Goal: Task Accomplishment & Management: Manage account settings

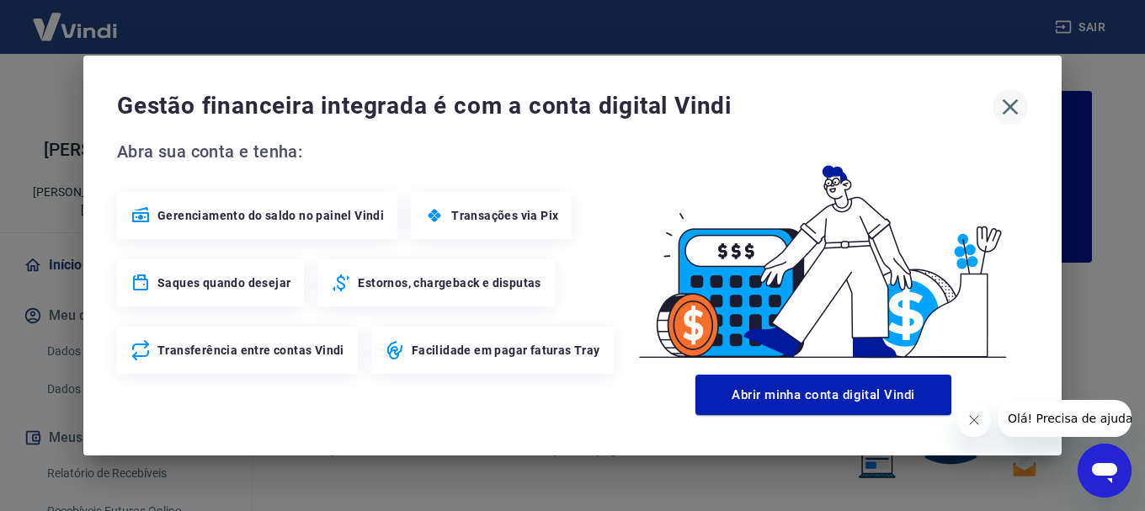
click at [1015, 102] on icon "button" at bounding box center [1011, 107] width 16 height 16
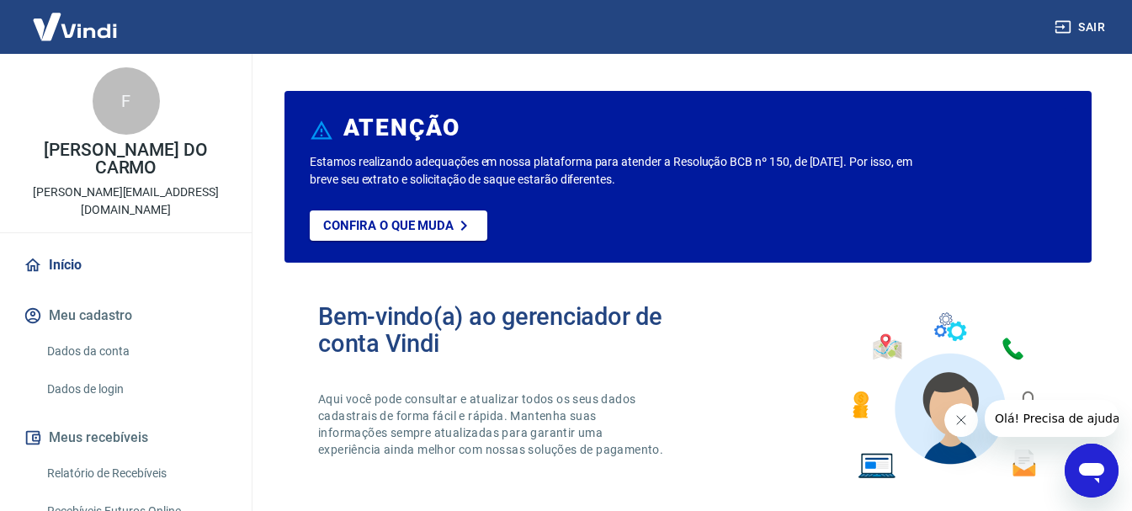
click at [96, 334] on link "Dados da conta" at bounding box center [135, 351] width 191 height 35
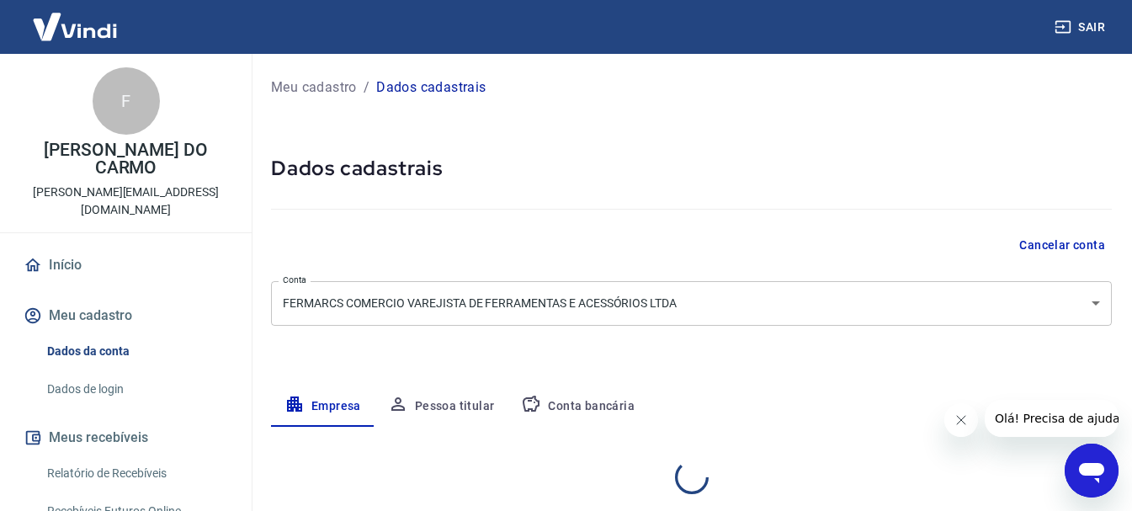
select select "GO"
select select "business"
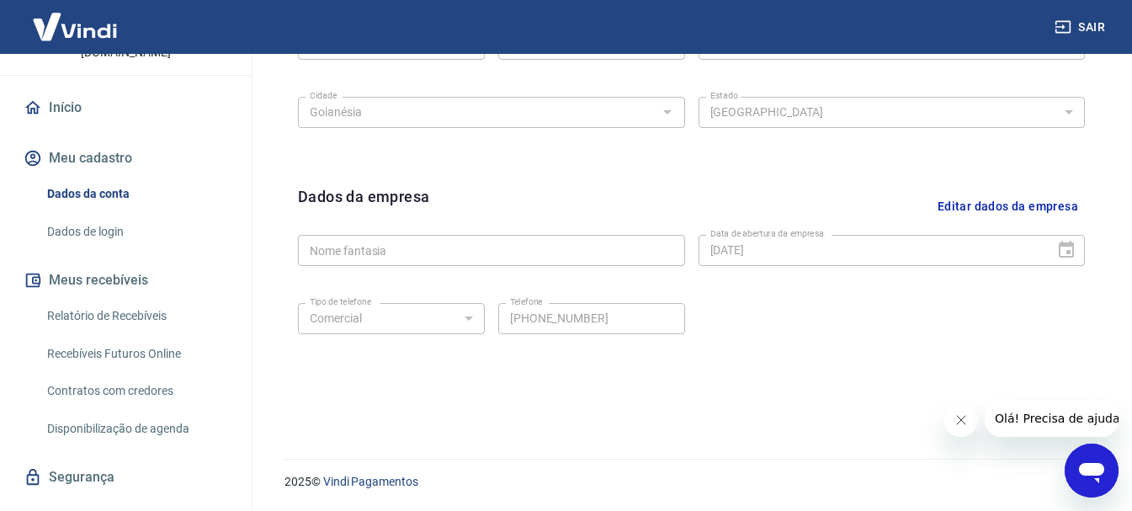
scroll to position [168, 0]
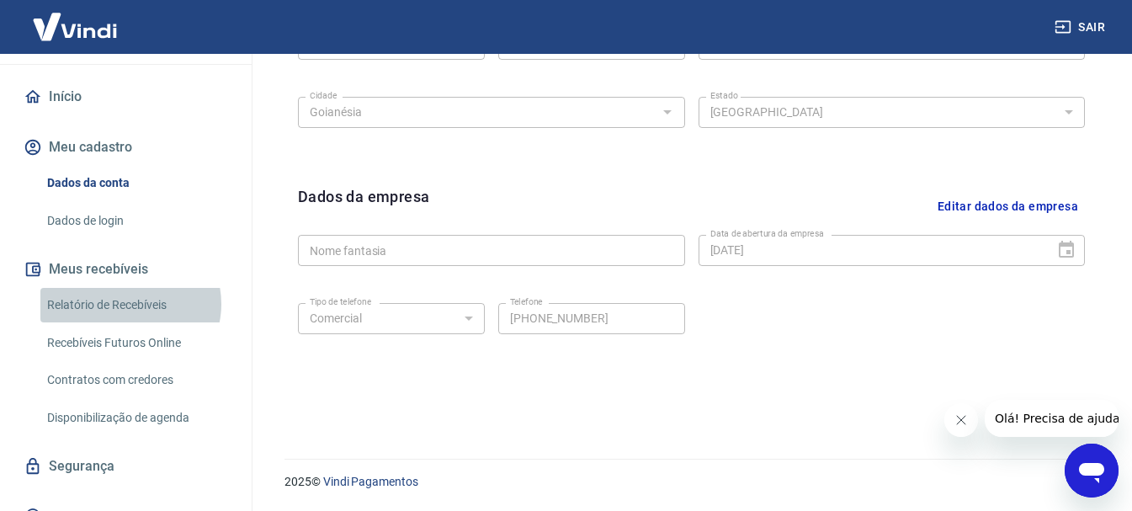
click at [127, 288] on link "Relatório de Recebíveis" at bounding box center [135, 305] width 191 height 35
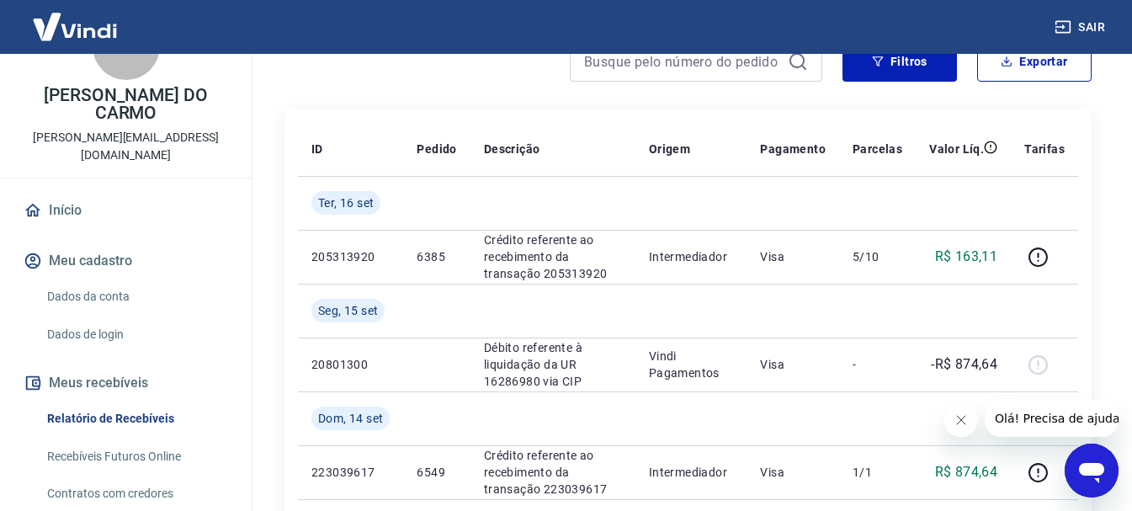
scroll to position [84, 0]
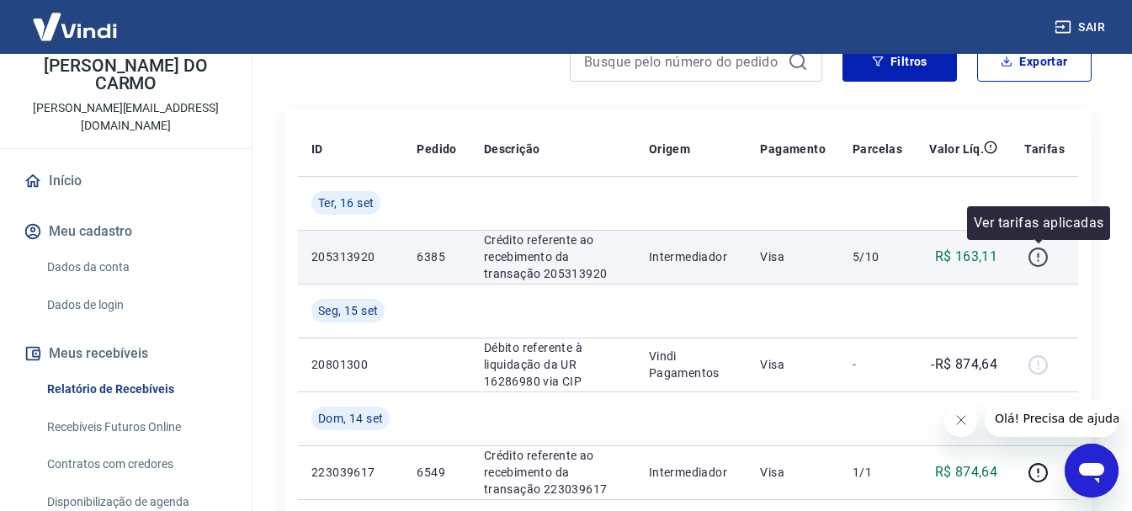
click at [1035, 261] on icon "button" at bounding box center [1038, 257] width 21 height 21
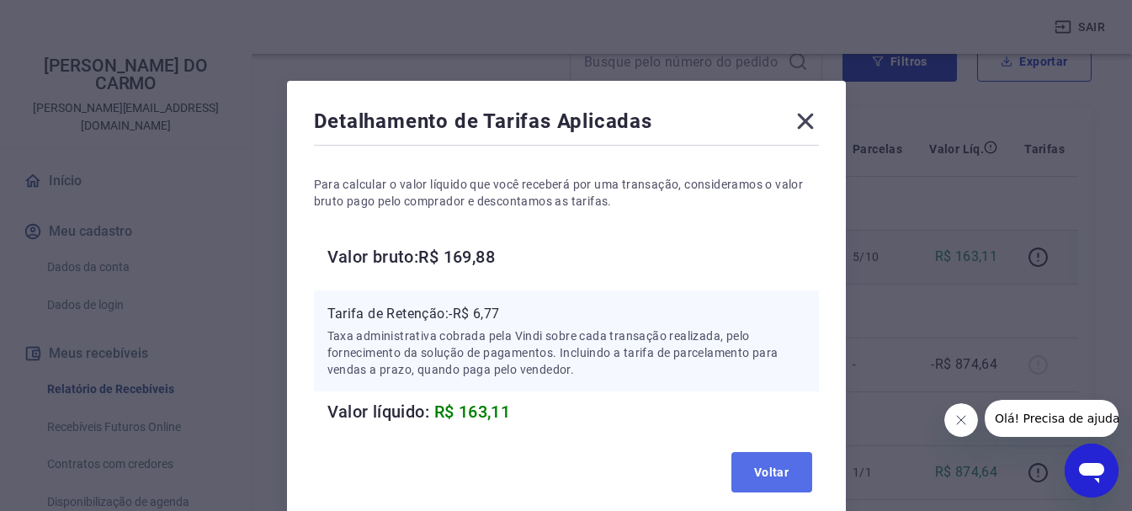
click at [775, 473] on button "Voltar" at bounding box center [772, 472] width 81 height 40
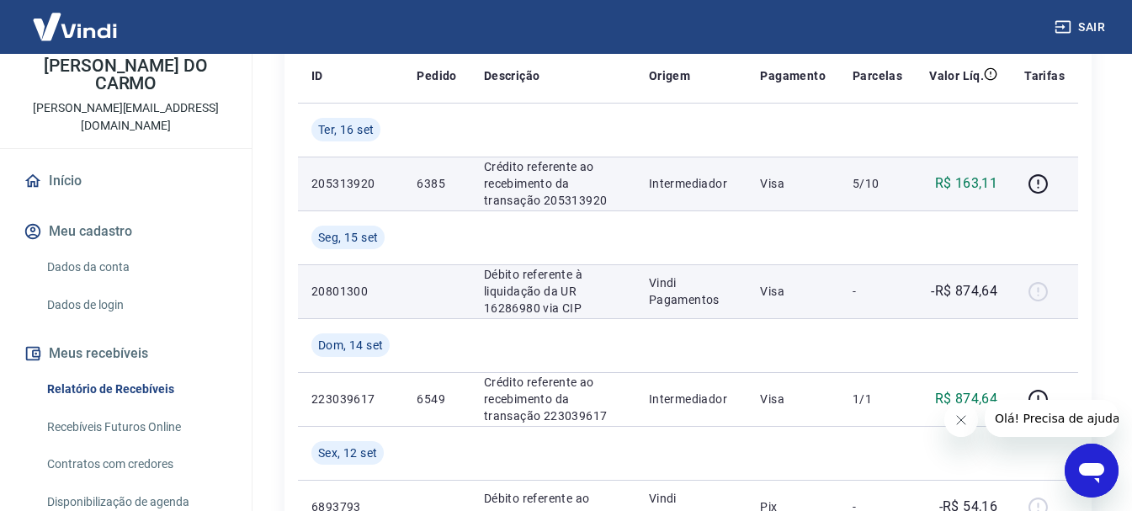
scroll to position [337, 0]
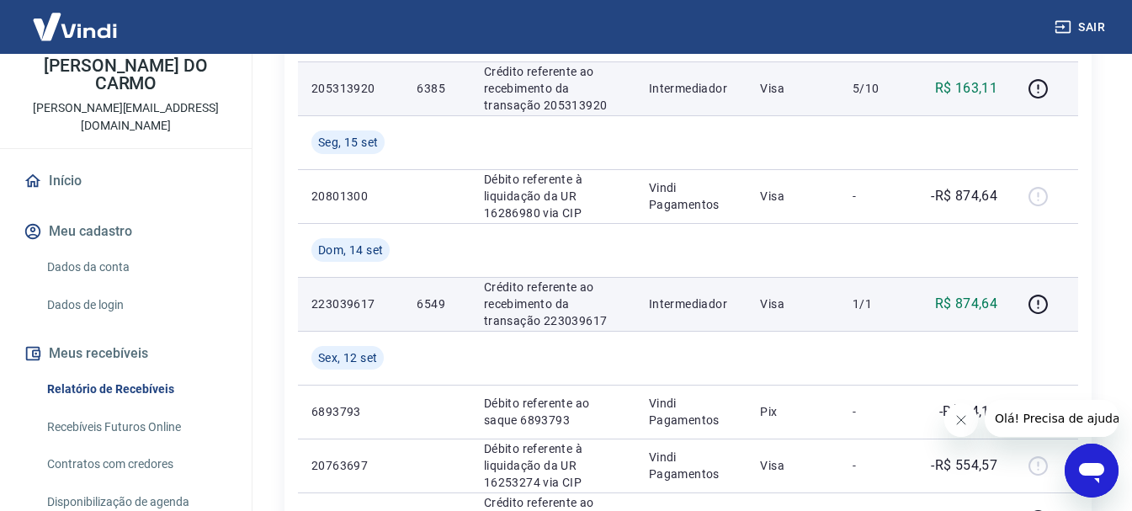
click at [963, 304] on p "R$ 874,64" at bounding box center [966, 304] width 63 height 20
click at [1036, 301] on icon "button" at bounding box center [1038, 304] width 21 height 21
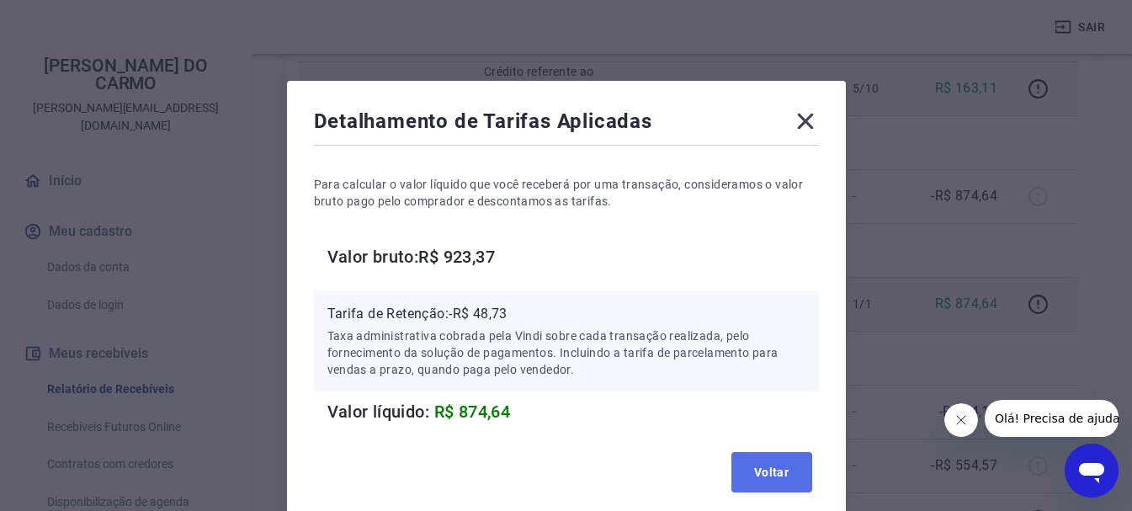
click at [772, 466] on button "Voltar" at bounding box center [772, 472] width 81 height 40
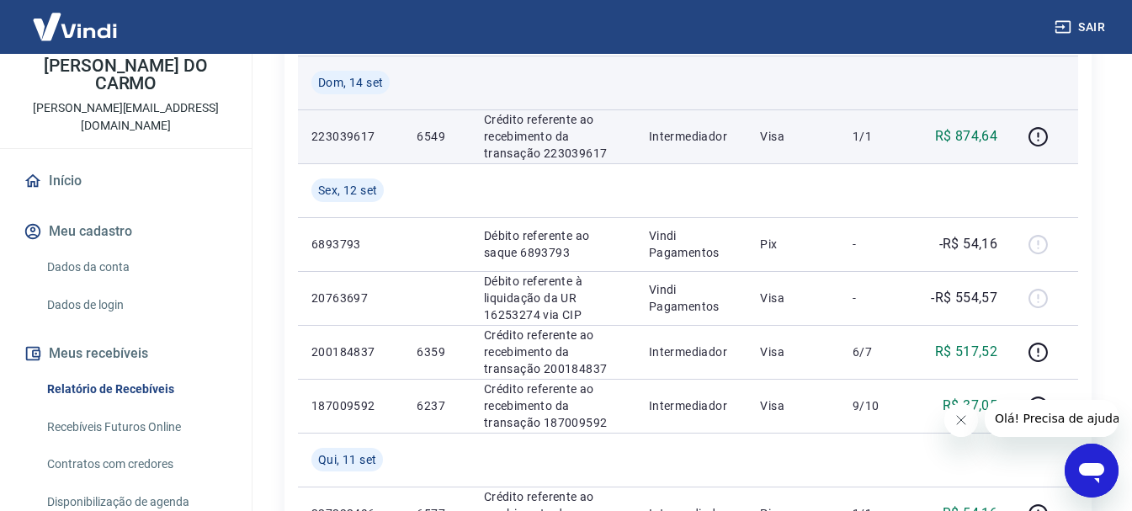
scroll to position [505, 0]
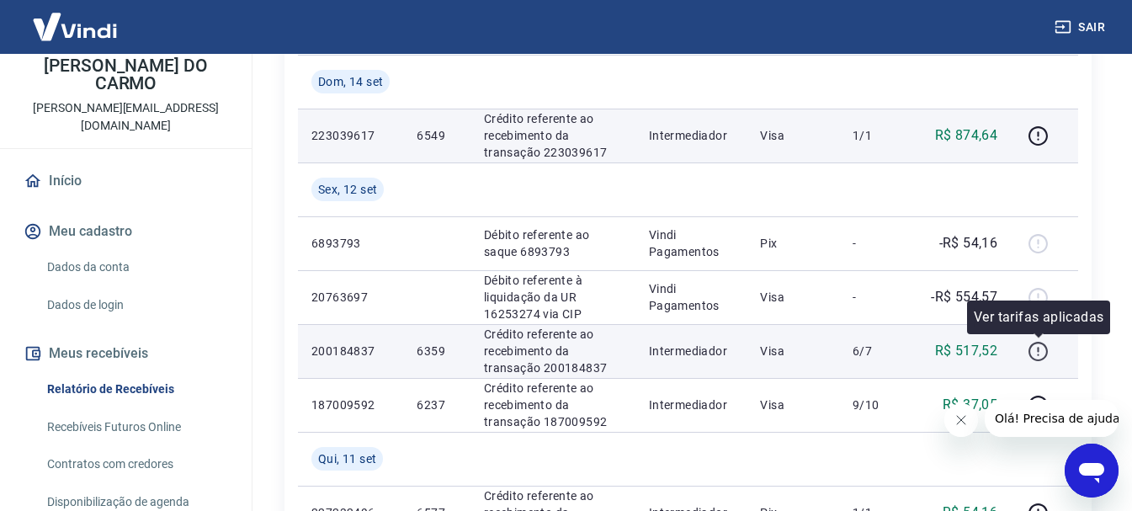
click at [1043, 350] on icon "button" at bounding box center [1038, 351] width 21 height 21
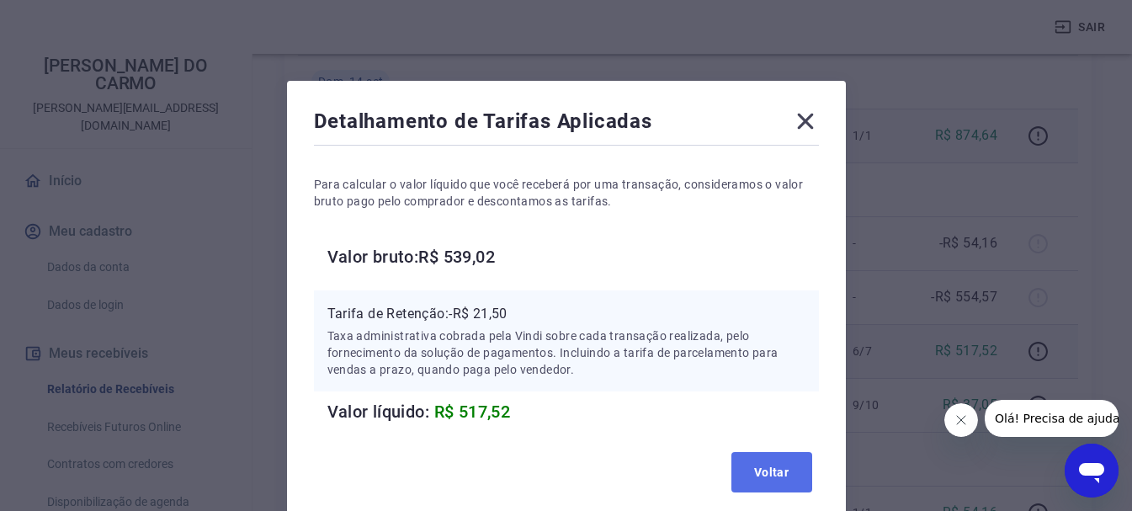
click at [774, 462] on button "Voltar" at bounding box center [772, 472] width 81 height 40
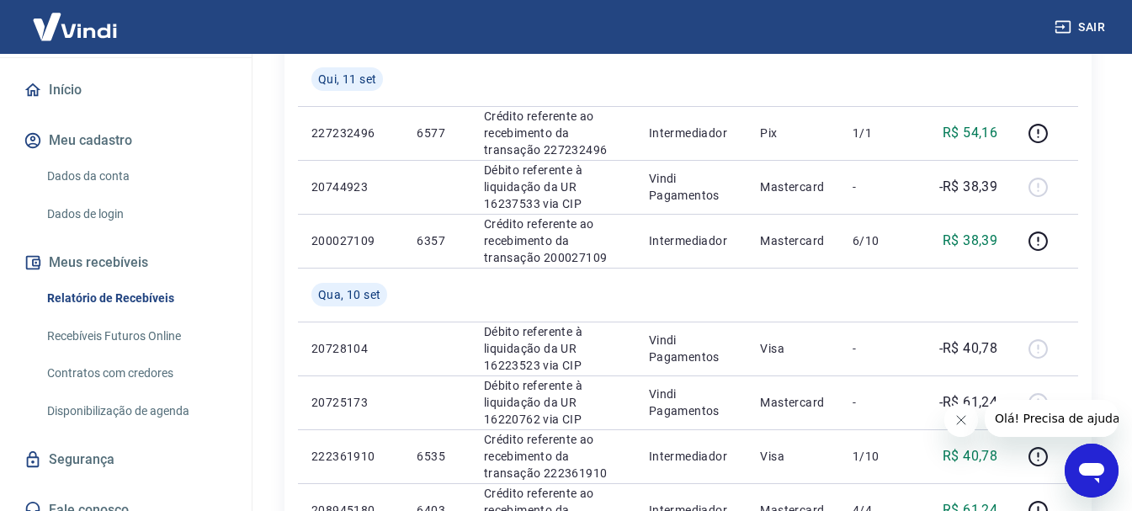
scroll to position [926, 0]
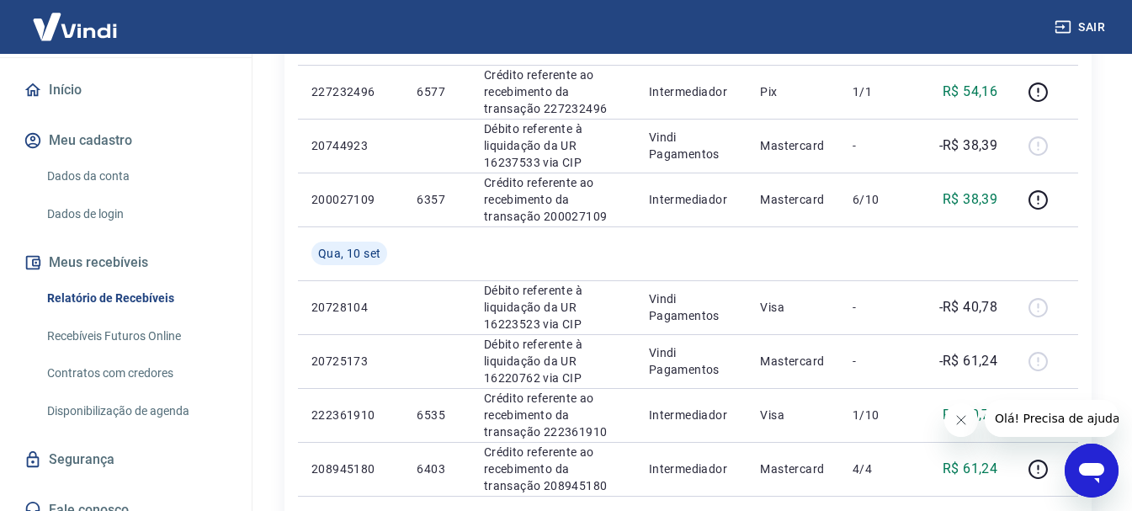
drag, startPoint x: 252, startPoint y: 413, endPoint x: 254, endPoint y: 375, distance: 38.8
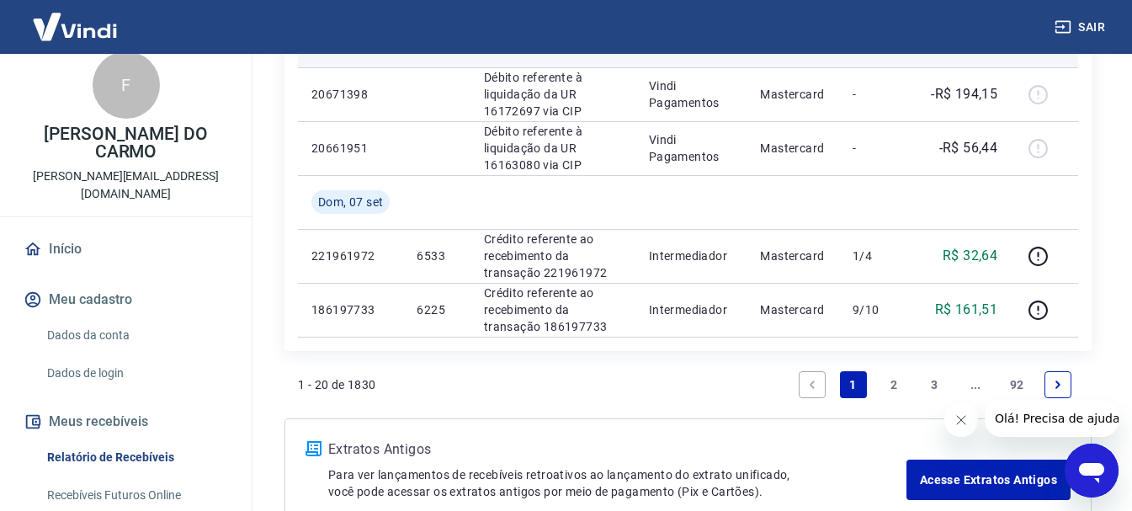
scroll to position [1600, 0]
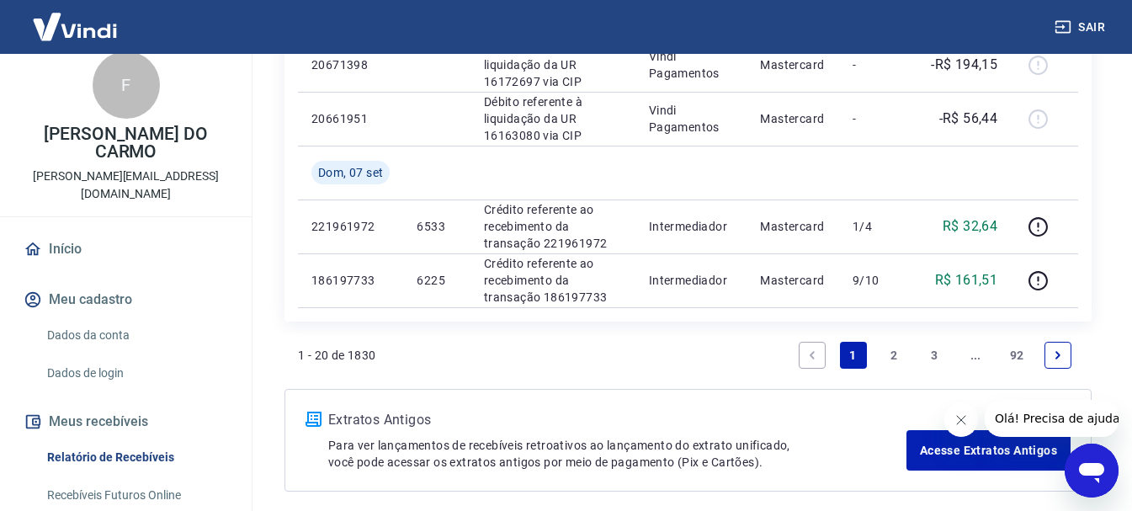
click at [902, 350] on link "2" at bounding box center [894, 355] width 27 height 27
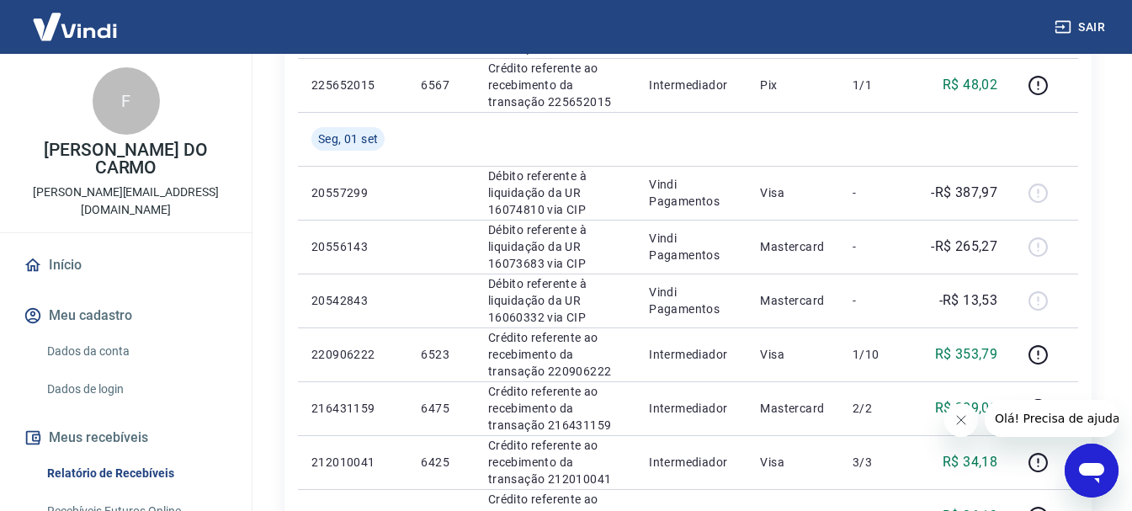
click at [61, 247] on link "Início" at bounding box center [125, 265] width 211 height 37
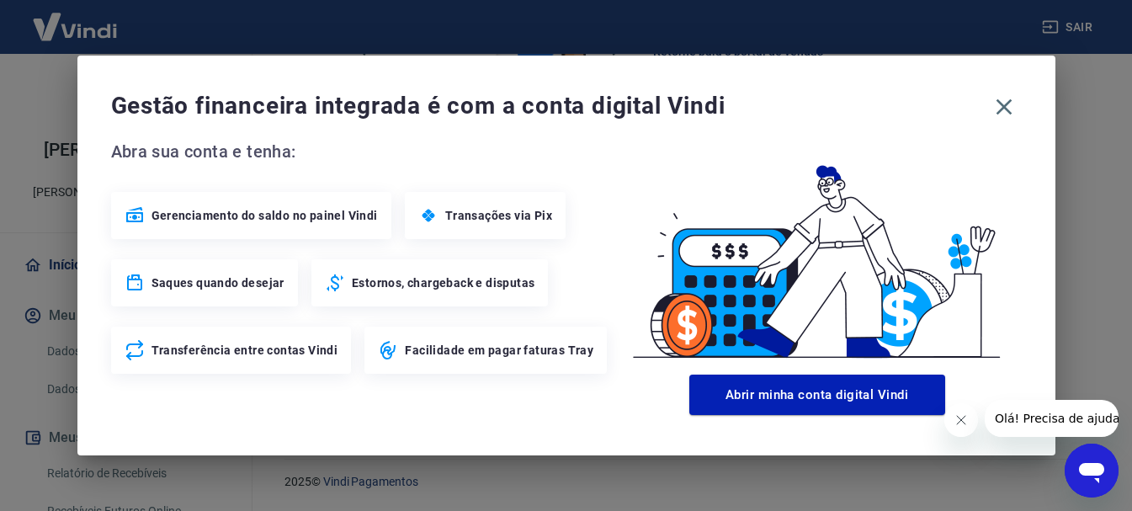
scroll to position [930, 0]
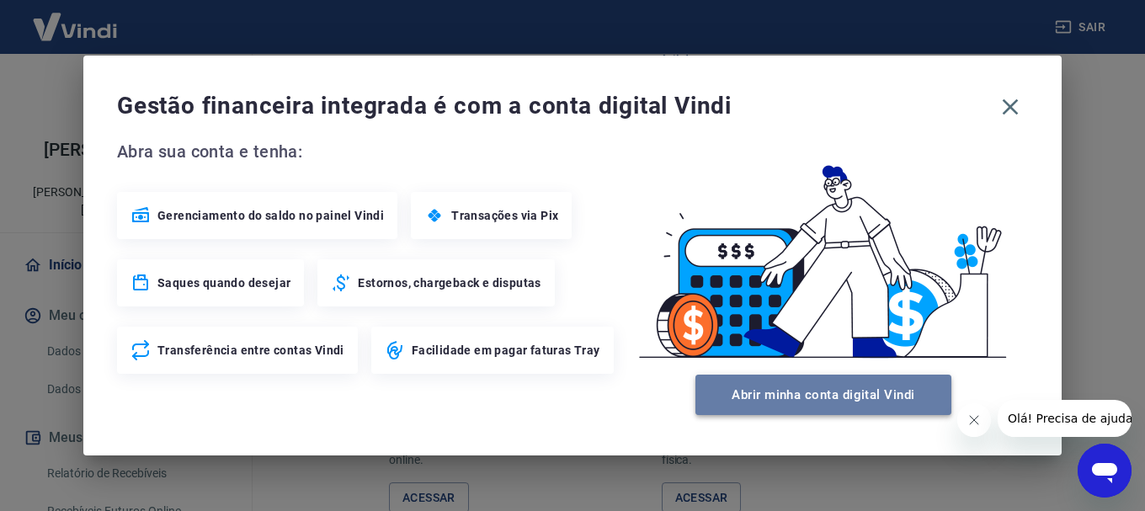
click at [880, 396] on button "Abrir minha conta digital Vindi" at bounding box center [823, 395] width 256 height 40
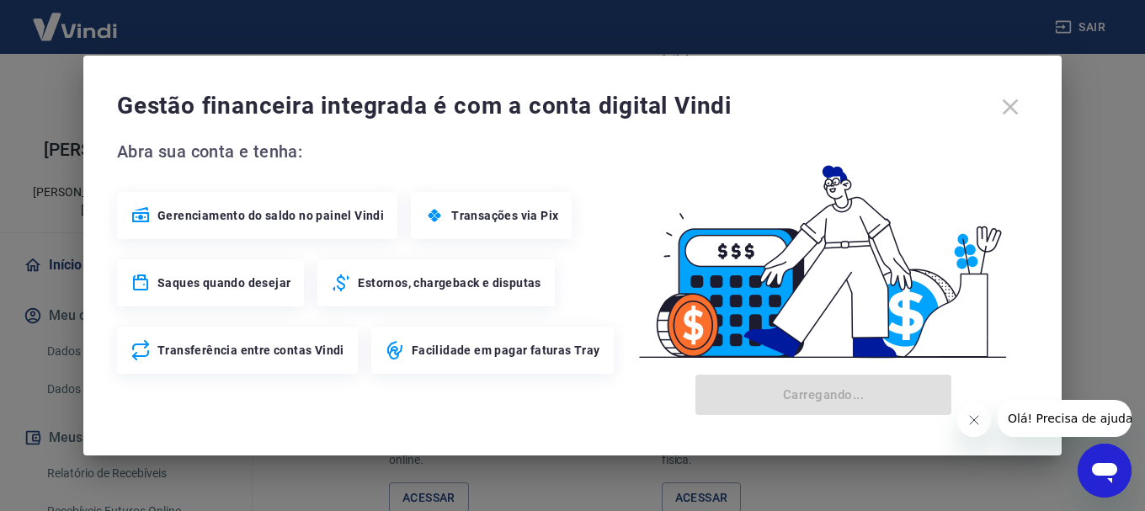
click at [972, 416] on icon "Fechar mensagem da empresa" at bounding box center [972, 419] width 13 height 13
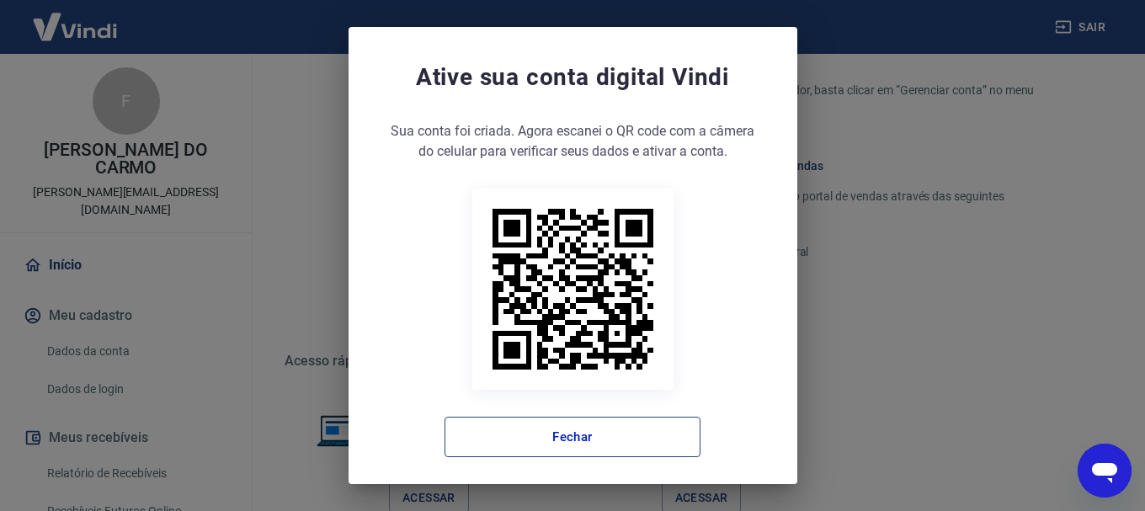
click at [620, 436] on button "Fechar" at bounding box center [573, 437] width 256 height 40
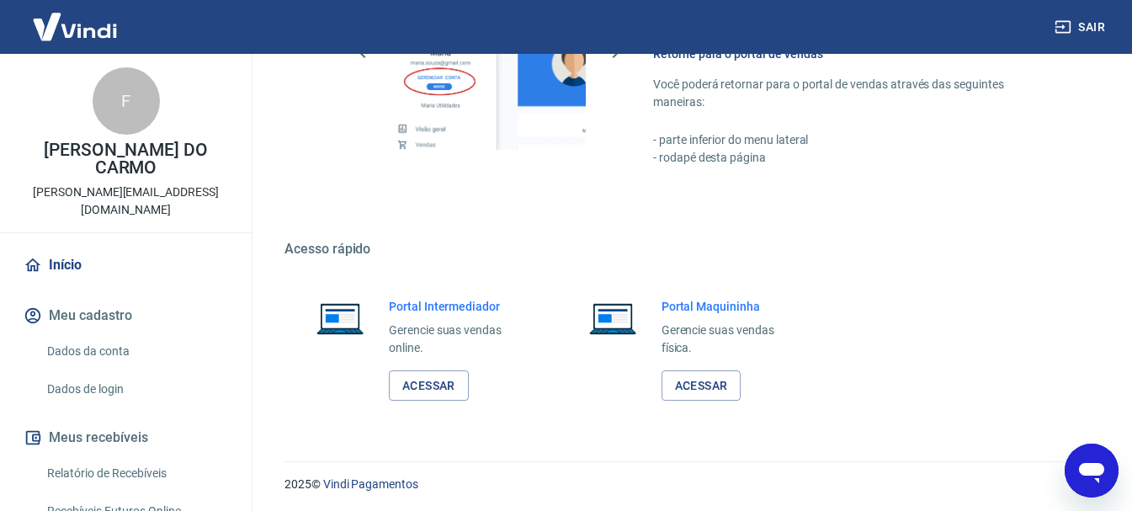
scroll to position [1045, 0]
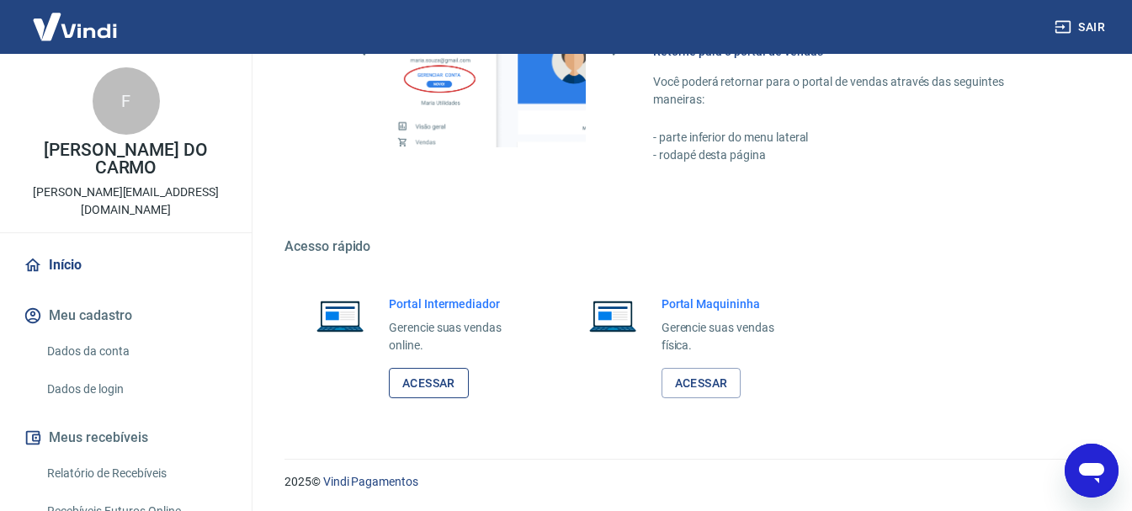
click at [425, 383] on link "Acessar" at bounding box center [429, 383] width 80 height 31
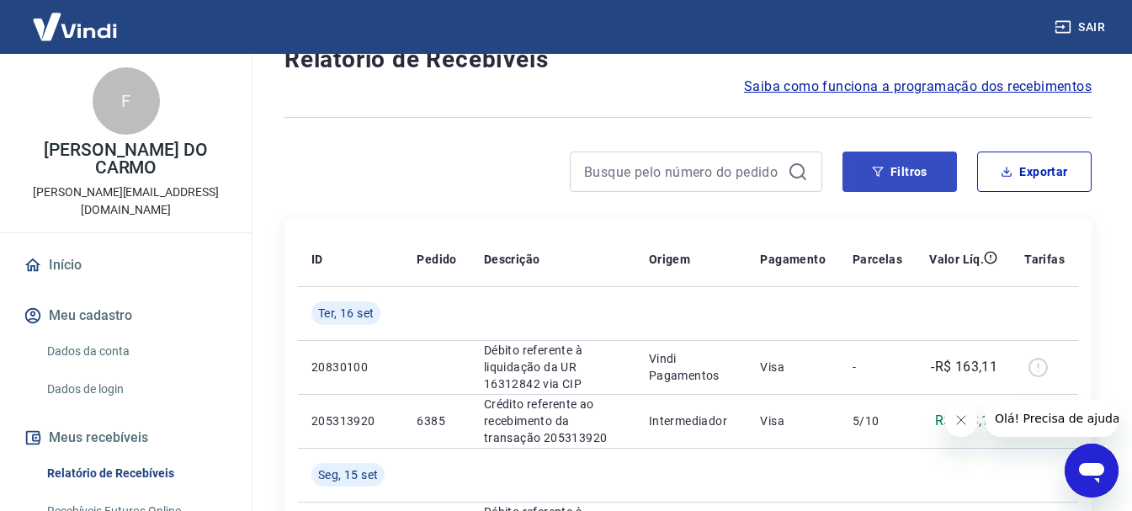
scroll to position [84, 0]
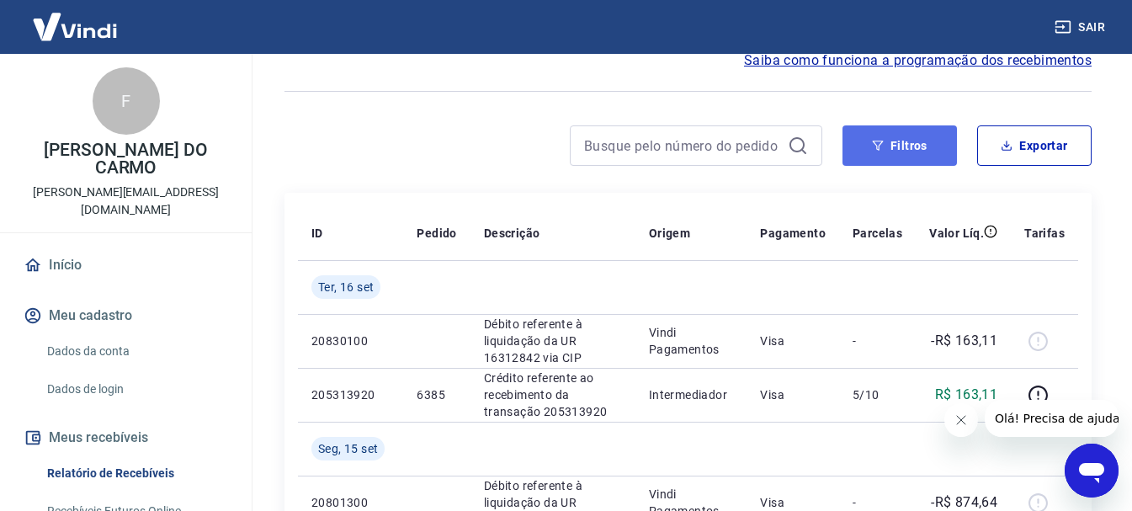
click at [913, 145] on button "Filtros" at bounding box center [900, 145] width 114 height 40
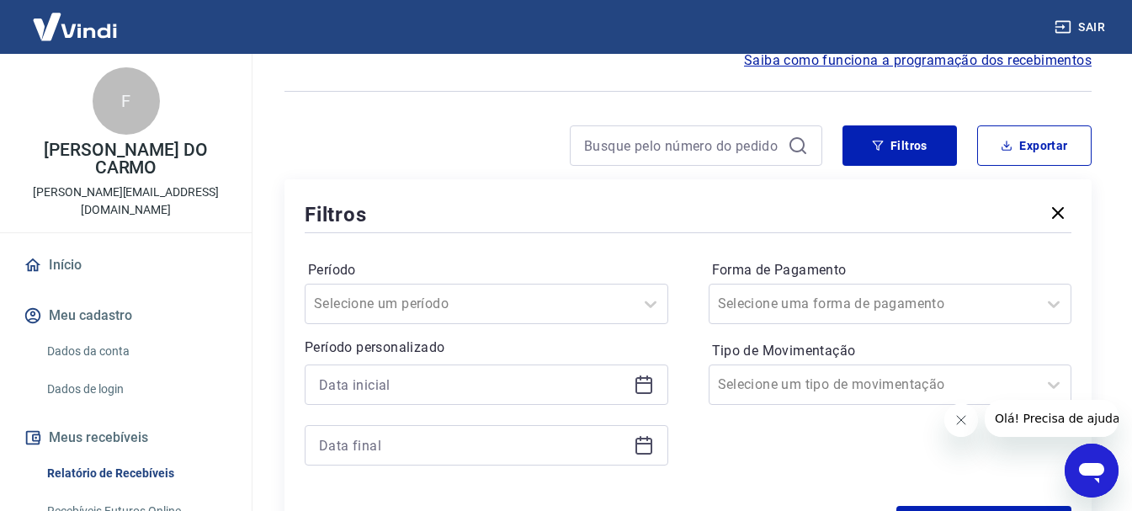
click at [672, 290] on div "Período Selecione um período Período personalizado Forma de Pagamento Selecione…" at bounding box center [688, 371] width 767 height 269
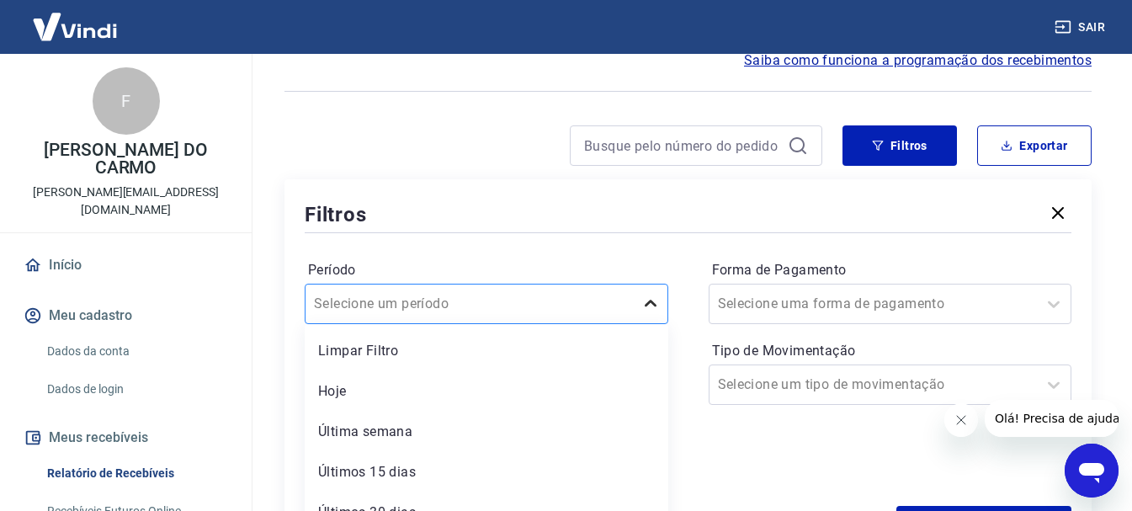
scroll to position [150, 0]
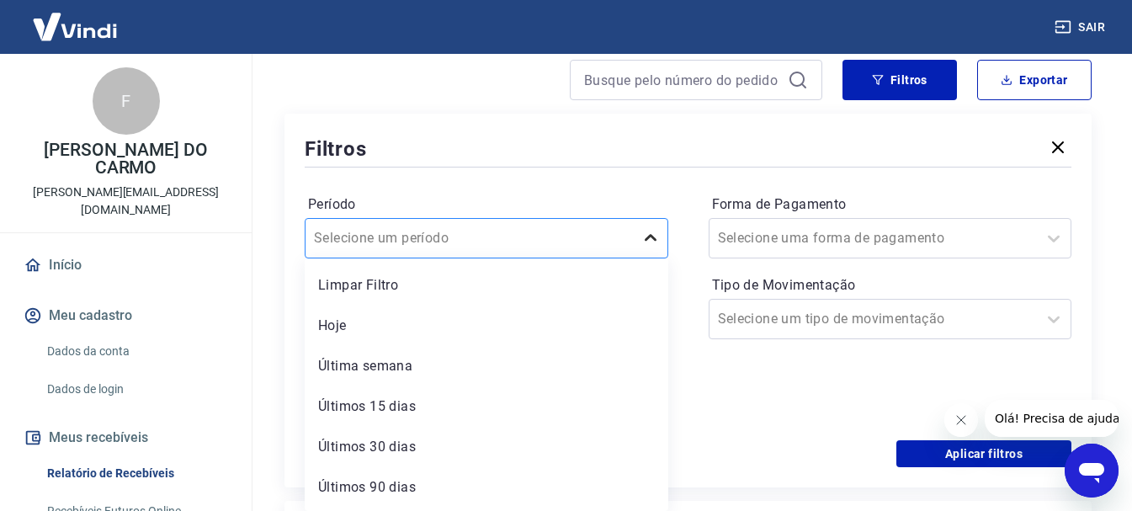
click at [660, 258] on div "option Limpar Filtro focused, 1 of 7. 7 results available. Use Up and Down to c…" at bounding box center [487, 238] width 364 height 40
click at [402, 398] on div "Últimos 15 dias" at bounding box center [487, 407] width 364 height 34
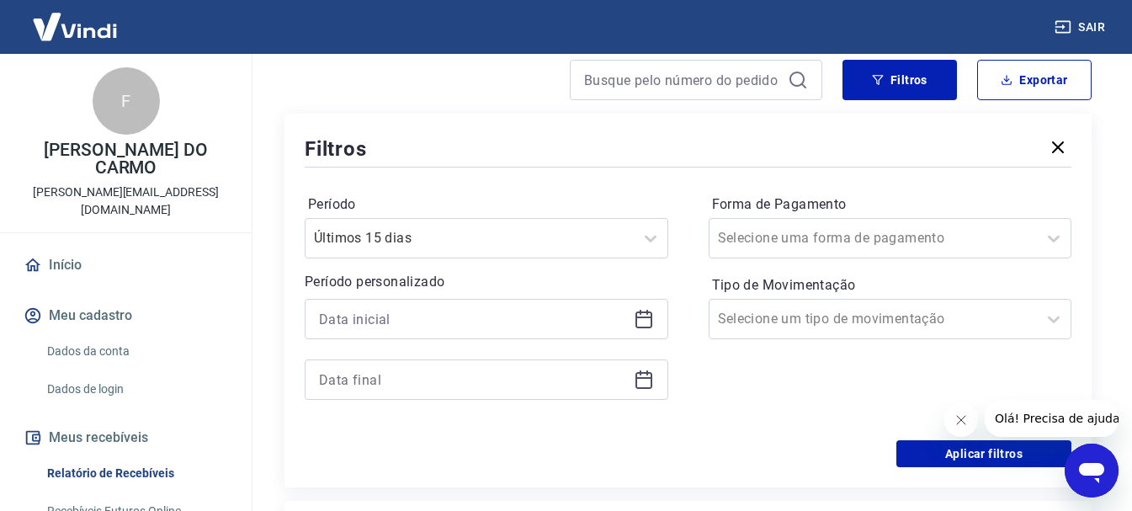
click at [390, 406] on div "Período Últimos 15 dias Período personalizado" at bounding box center [487, 305] width 364 height 229
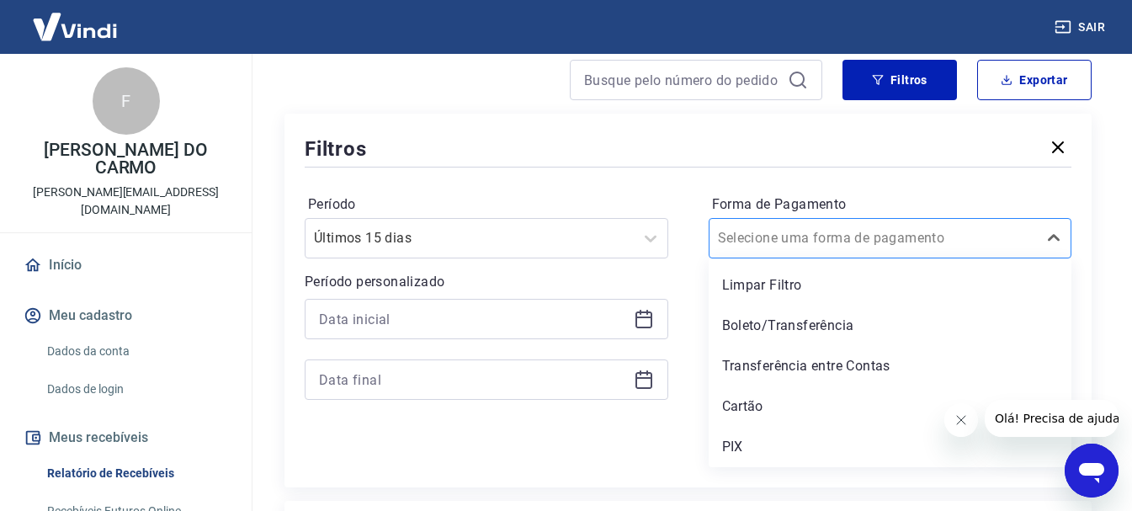
click at [973, 230] on div at bounding box center [873, 238] width 311 height 24
click at [961, 423] on icon "Fechar mensagem da empresa" at bounding box center [960, 419] width 13 height 13
click at [873, 229] on div at bounding box center [873, 238] width 311 height 24
click at [653, 434] on div "Período Últimos 15 dias Período personalizado Forma de Pagamento option Cartão …" at bounding box center [688, 305] width 767 height 269
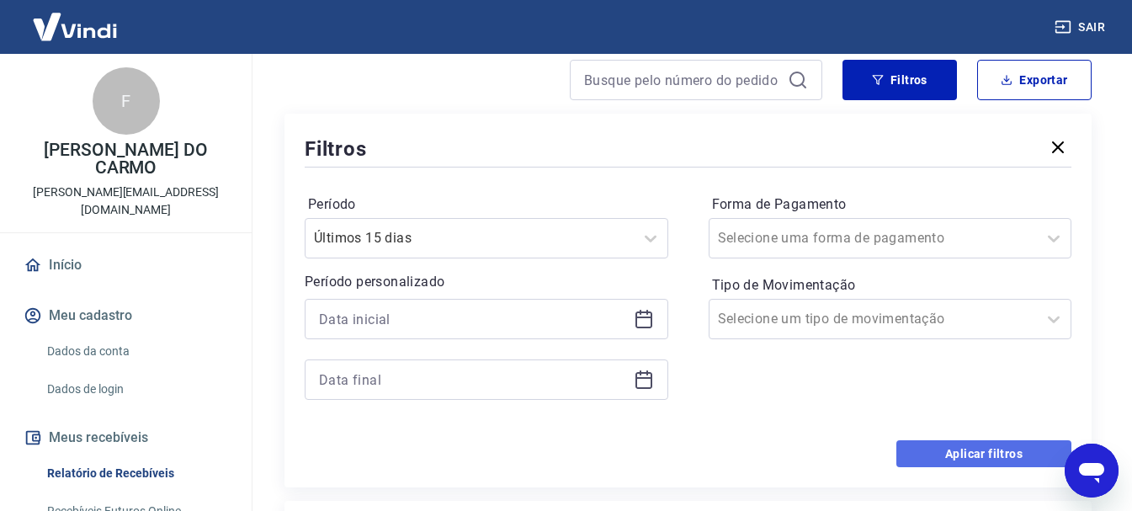
click at [985, 457] on button "Aplicar filtros" at bounding box center [984, 453] width 175 height 27
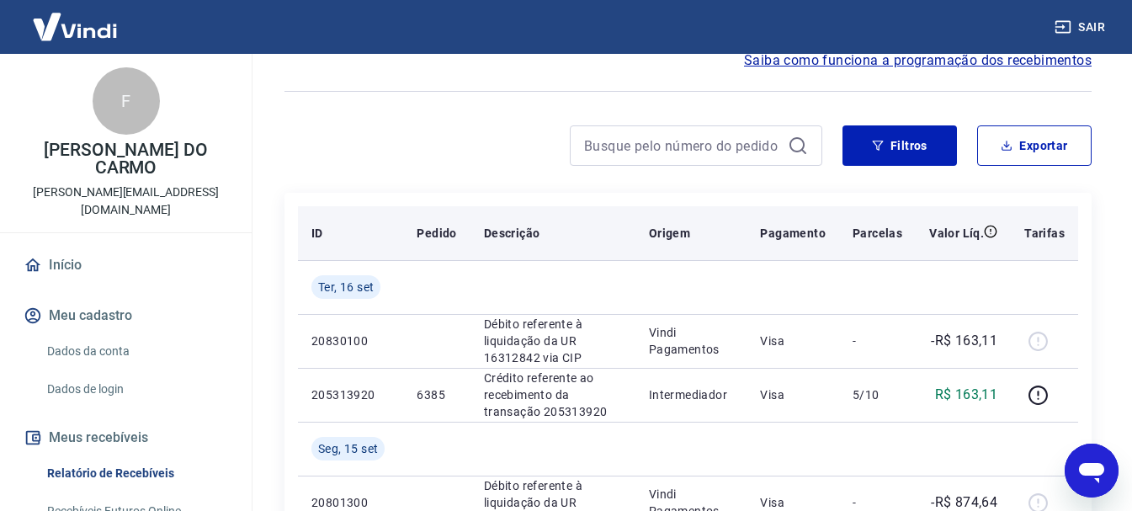
scroll to position [168, 0]
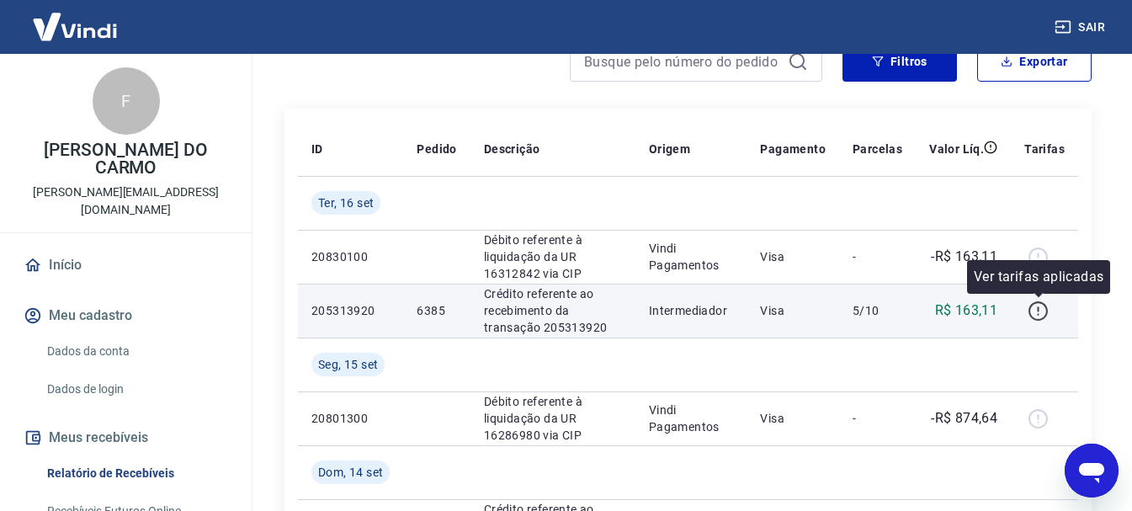
click at [1043, 307] on icon "button" at bounding box center [1038, 311] width 21 height 21
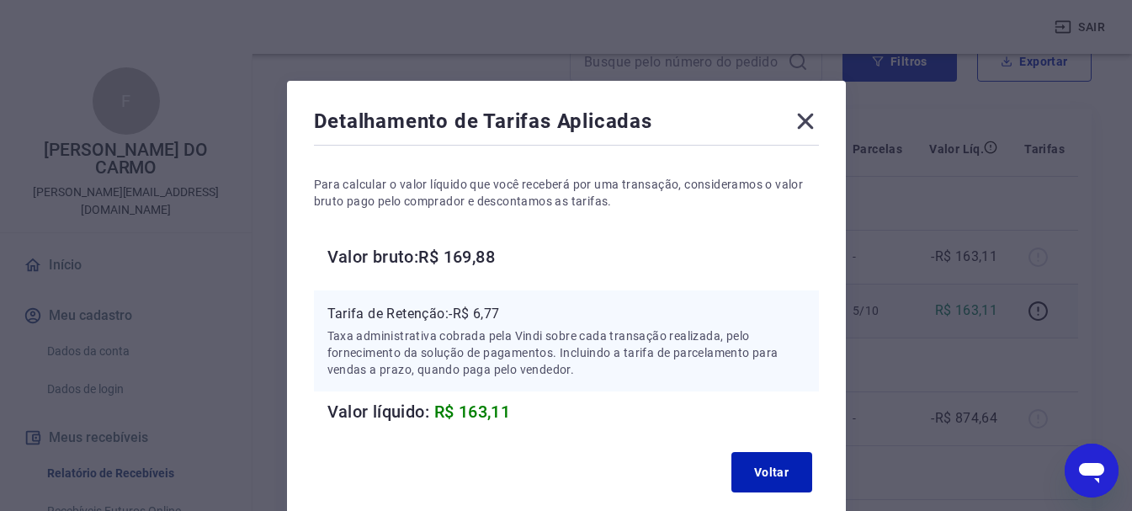
click at [801, 117] on icon at bounding box center [805, 122] width 16 height 16
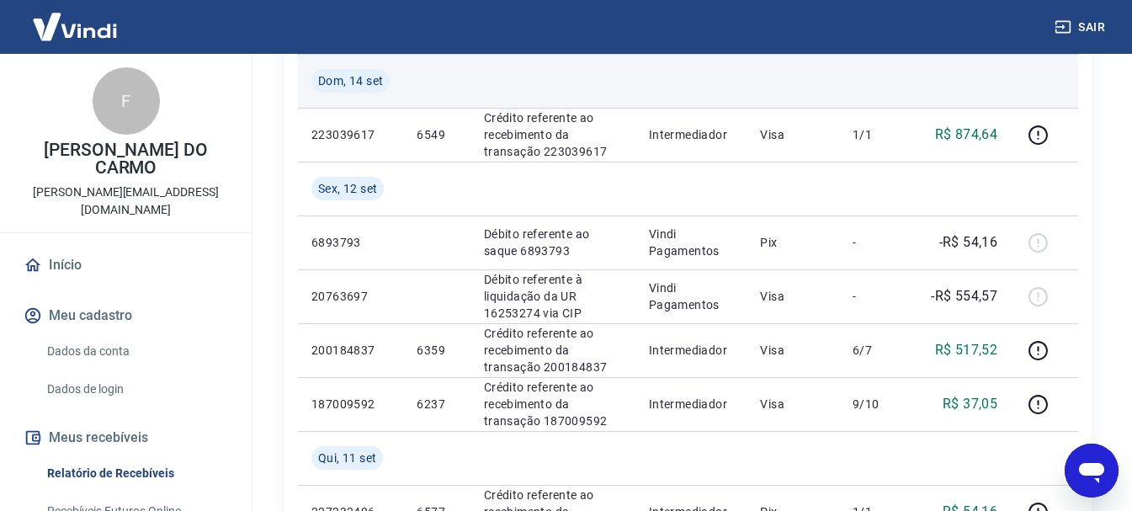
scroll to position [589, 0]
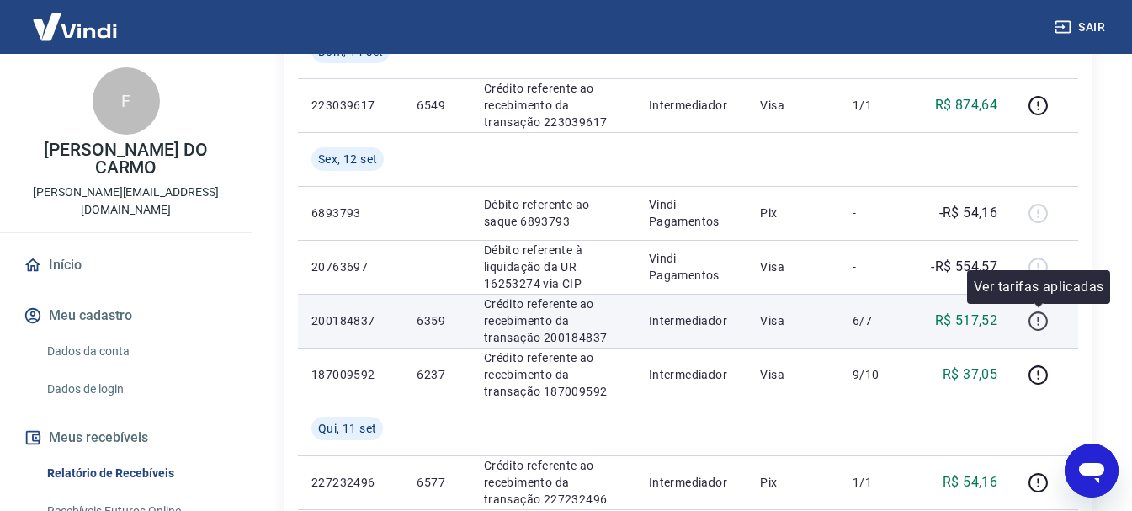
click at [1044, 322] on icon "button" at bounding box center [1038, 321] width 21 height 21
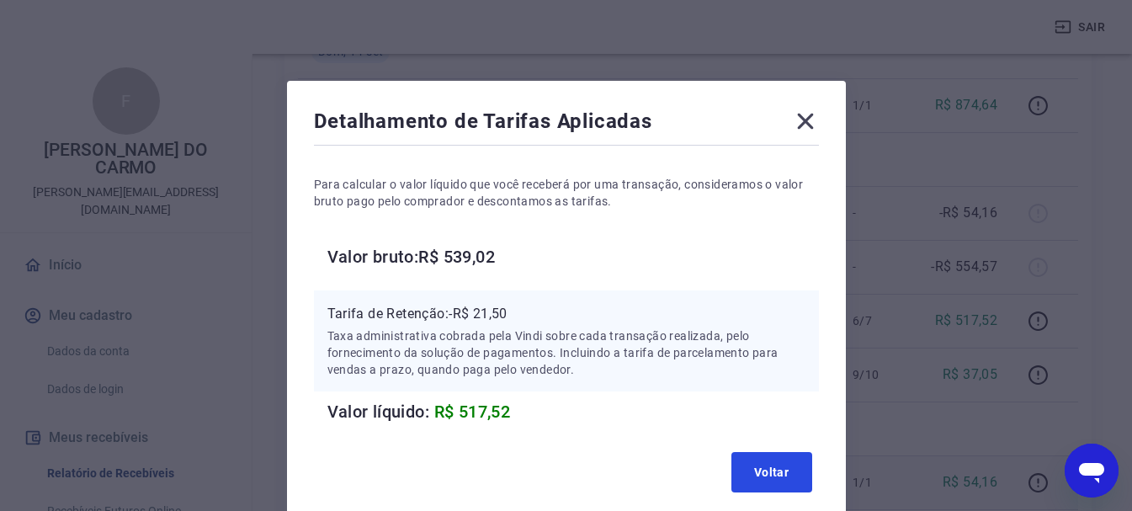
click at [767, 481] on button "Voltar" at bounding box center [772, 472] width 81 height 40
